Goal: Task Accomplishment & Management: Use online tool/utility

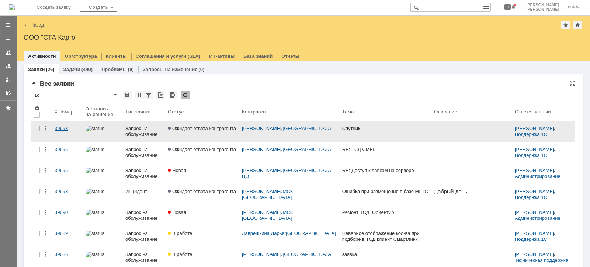
click at [58, 128] on div "39698" at bounding box center [67, 129] width 25 height 6
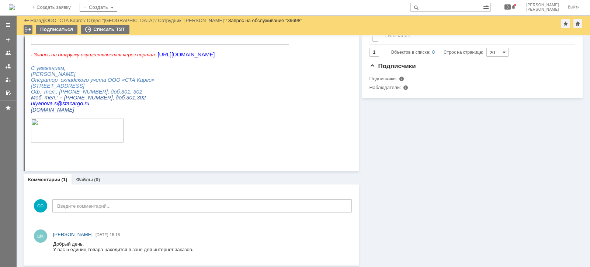
scroll to position [191, 0]
click at [9, 65] on div at bounding box center [8, 66] width 6 height 6
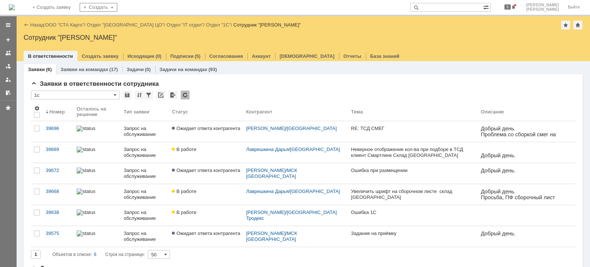
click at [76, 26] on link "ООО "СТА Карго"" at bounding box center [64, 25] width 39 height 6
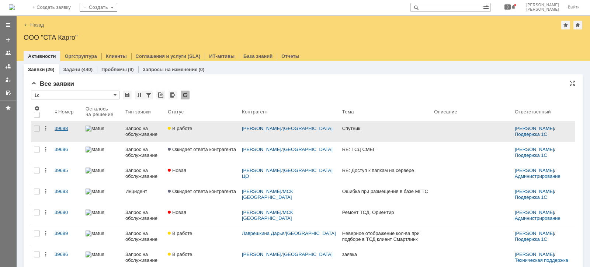
click at [65, 127] on div "39698" at bounding box center [67, 129] width 25 height 6
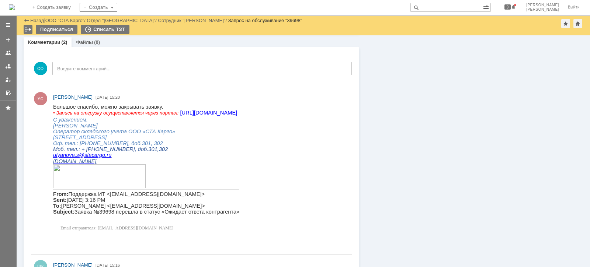
scroll to position [138, 0]
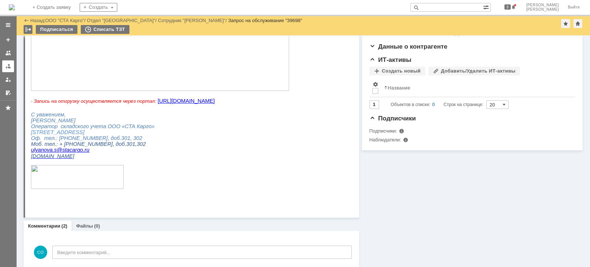
click at [11, 64] on link at bounding box center [8, 66] width 12 height 12
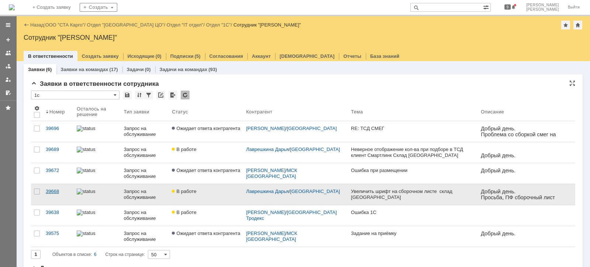
click at [57, 195] on link "39668" at bounding box center [58, 194] width 31 height 21
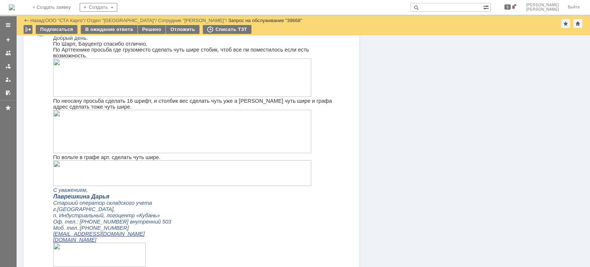
scroll to position [277, 0]
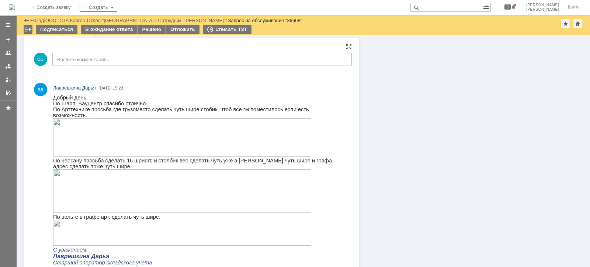
click at [150, 145] on img at bounding box center [182, 137] width 258 height 38
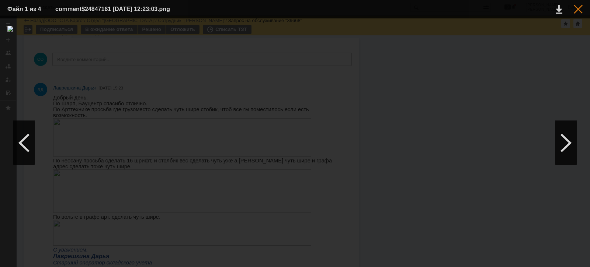
click at [581, 10] on div at bounding box center [578, 9] width 9 height 9
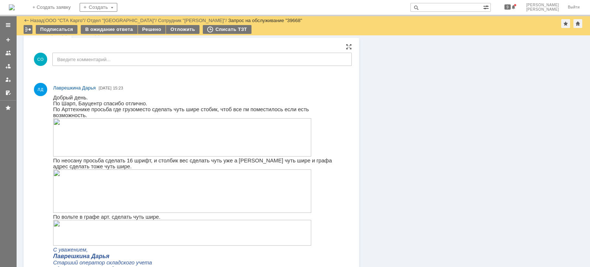
click at [222, 194] on img at bounding box center [182, 192] width 258 height 44
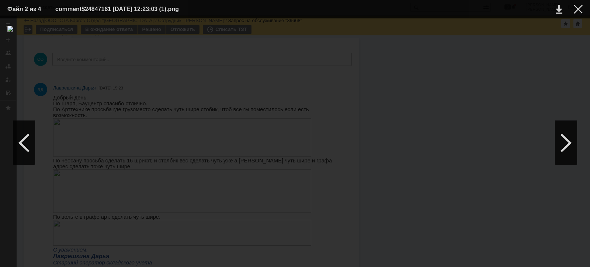
drag, startPoint x: 582, startPoint y: 12, endPoint x: 572, endPoint y: 17, distance: 11.1
click at [581, 12] on div at bounding box center [578, 9] width 9 height 9
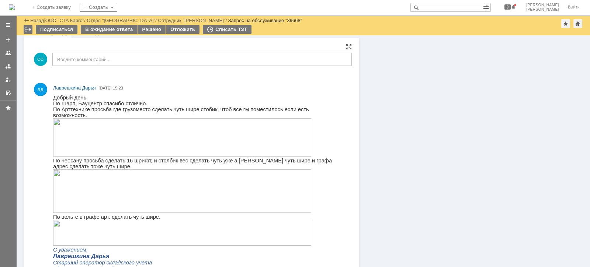
scroll to position [322, 0]
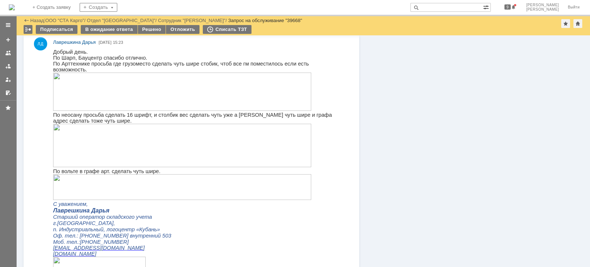
click at [168, 187] on img at bounding box center [182, 187] width 258 height 26
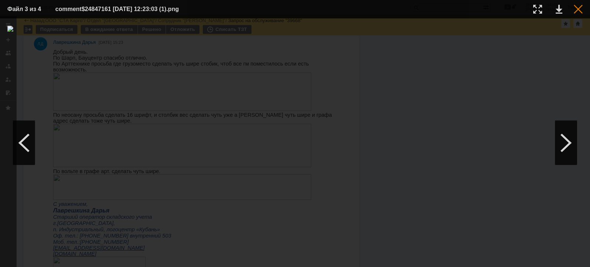
click at [576, 11] on div at bounding box center [578, 9] width 9 height 9
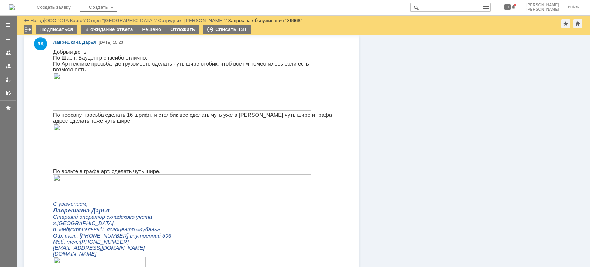
click at [199, 185] on img at bounding box center [182, 187] width 258 height 26
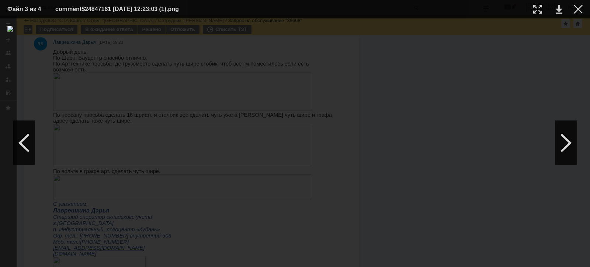
drag, startPoint x: 576, startPoint y: 11, endPoint x: 526, endPoint y: 24, distance: 52.2
click at [576, 11] on div at bounding box center [578, 9] width 9 height 9
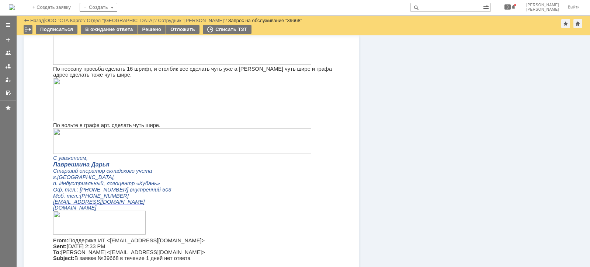
scroll to position [277, 0]
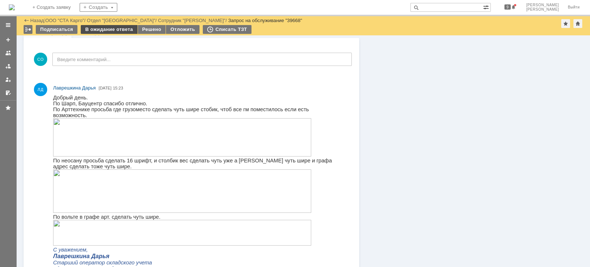
click at [119, 27] on div "В ожидание ответа" at bounding box center [109, 29] width 56 height 9
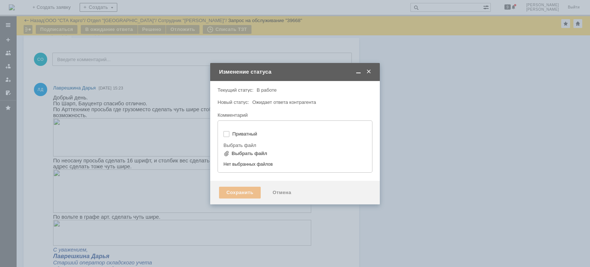
type input "[не указано]"
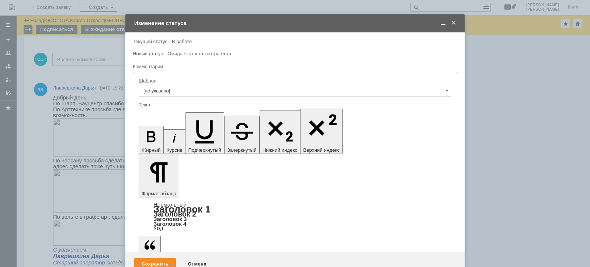
scroll to position [0, 0]
click at [161, 259] on div "Сохранить" at bounding box center [155, 265] width 42 height 12
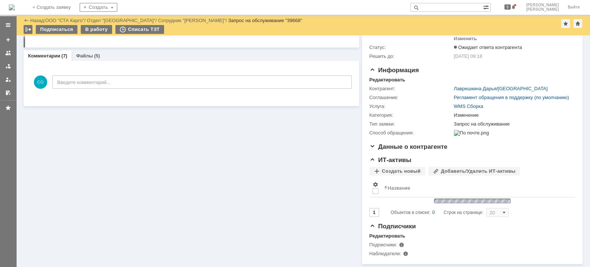
click at [7, 64] on div at bounding box center [8, 66] width 6 height 6
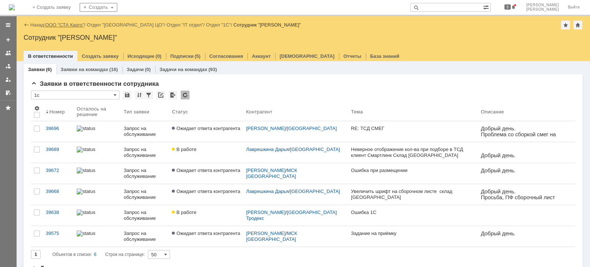
click at [76, 25] on link "ООО "СТА Карго"" at bounding box center [64, 25] width 39 height 6
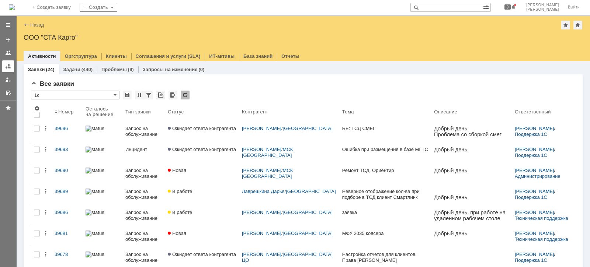
click at [6, 65] on div at bounding box center [8, 66] width 6 height 6
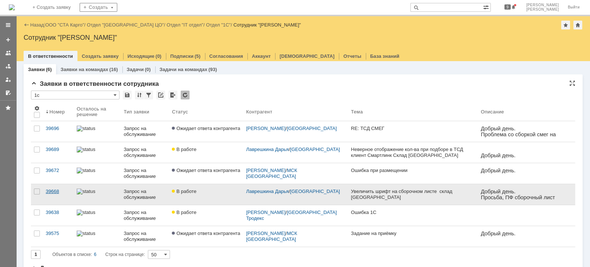
click at [50, 191] on div "39668" at bounding box center [58, 192] width 25 height 6
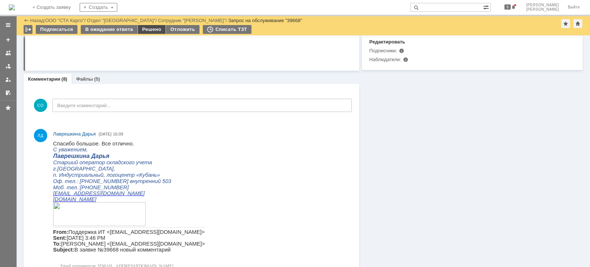
drag, startPoint x: 151, startPoint y: 30, endPoint x: 124, endPoint y: 204, distance: 176.6
click at [151, 30] on div "Решено" at bounding box center [152, 29] width 28 height 9
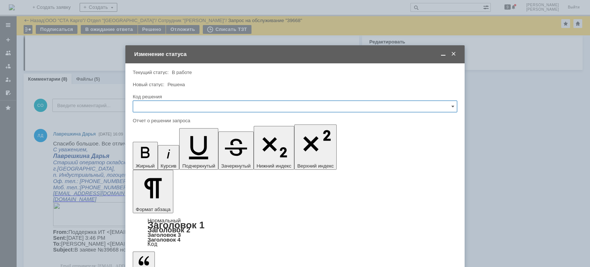
click at [190, 107] on input "text" at bounding box center [295, 107] width 325 height 12
click at [157, 202] on span "Решено" at bounding box center [295, 205] width 315 height 6
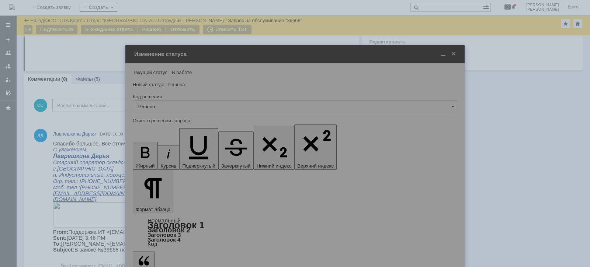
type input "Решено"
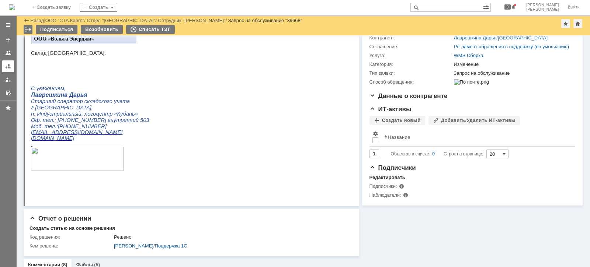
click at [10, 71] on link at bounding box center [8, 66] width 12 height 12
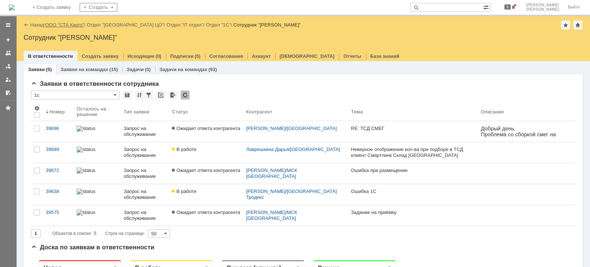
click at [67, 23] on link "ООО "СТА Карго"" at bounding box center [64, 25] width 39 height 6
